Goal: Register for event/course: Sign up to attend an event or enroll in a course

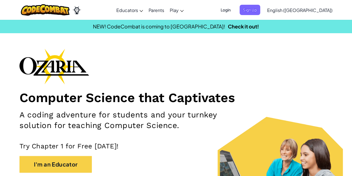
click at [260, 11] on span "Sign Up" at bounding box center [250, 10] width 21 height 10
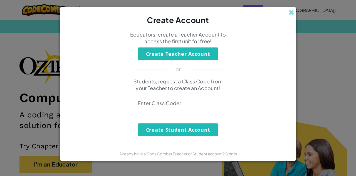
click at [180, 111] on input at bounding box center [178, 113] width 81 height 11
type input "UnderSharePig"
click at [180, 131] on button "Create Student Account" at bounding box center [178, 129] width 81 height 13
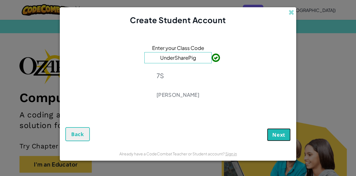
click at [278, 136] on span "Next" at bounding box center [278, 134] width 13 height 7
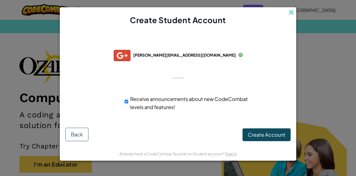
click at [321, 68] on div "Create Student Account Successfully connected with: [PERSON_NAME][EMAIL_ADDRESS…" at bounding box center [178, 88] width 356 height 176
click at [320, 64] on div "Create Student Account Successfully connected with: [PERSON_NAME][EMAIL_ADDRESS…" at bounding box center [178, 88] width 356 height 176
click at [291, 16] on div "Create Student Account" at bounding box center [178, 16] width 237 height 18
click at [291, 13] on span at bounding box center [292, 12] width 6 height 6
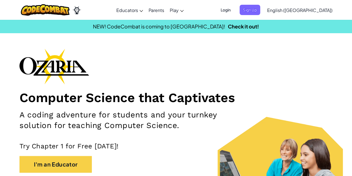
click at [260, 11] on span "Sign Up" at bounding box center [250, 10] width 21 height 10
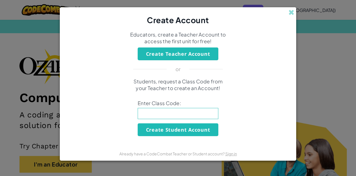
click at [194, 112] on input at bounding box center [178, 113] width 81 height 11
type input "UnderSharePig"
click at [184, 131] on button "Create Student Account" at bounding box center [178, 129] width 81 height 13
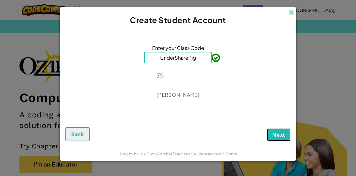
click at [279, 137] on span "Next" at bounding box center [278, 134] width 13 height 7
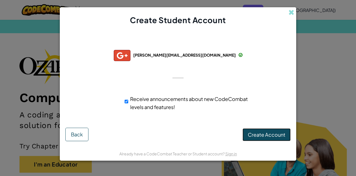
click at [271, 132] on span "Create Account" at bounding box center [267, 134] width 38 height 6
click at [264, 136] on button "Create Account" at bounding box center [267, 134] width 48 height 13
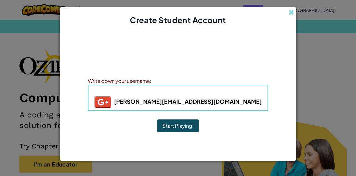
click at [190, 123] on button "Start Playing!" at bounding box center [178, 125] width 42 height 13
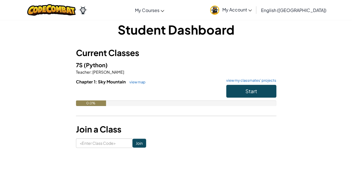
scroll to position [9, 0]
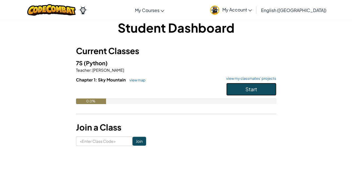
click at [234, 89] on button "Start" at bounding box center [251, 89] width 50 height 13
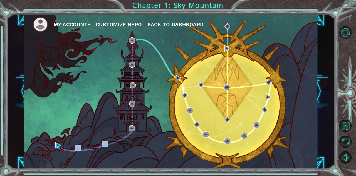
drag, startPoint x: 74, startPoint y: 148, endPoint x: 95, endPoint y: 146, distance: 21.5
click at [95, 146] on div "My Account Customize Hero Back to Dashboard" at bounding box center [170, 91] width 293 height 154
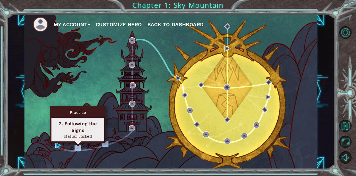
click at [80, 148] on img at bounding box center [78, 148] width 6 height 6
click at [78, 147] on img at bounding box center [78, 148] width 6 height 6
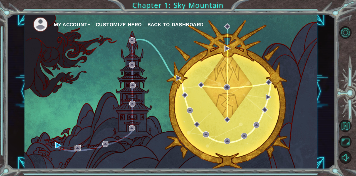
click at [78, 147] on img at bounding box center [78, 148] width 6 height 6
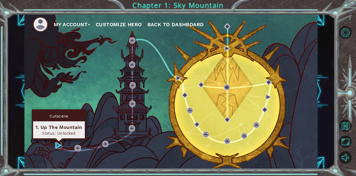
click at [60, 147] on img at bounding box center [58, 145] width 6 height 6
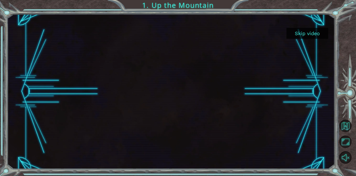
click at [302, 116] on div at bounding box center [171, 91] width 275 height 154
click at [220, 99] on div at bounding box center [171, 91] width 275 height 154
click at [222, 107] on div at bounding box center [171, 91] width 275 height 154
click at [346, 159] on button "Unmute" at bounding box center [346, 157] width 12 height 12
